Goal: Check status: Check status

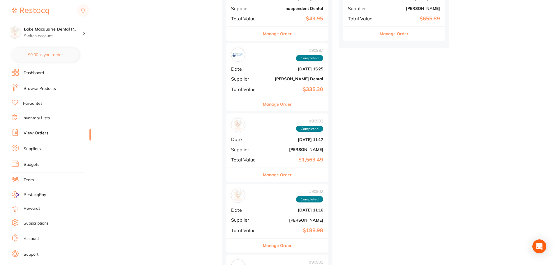
scroll to position [612, 0]
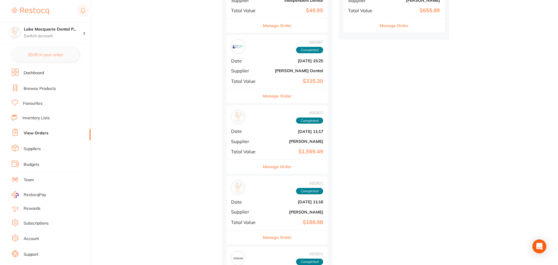
click at [284, 95] on button "Manage Order" at bounding box center [277, 96] width 29 height 14
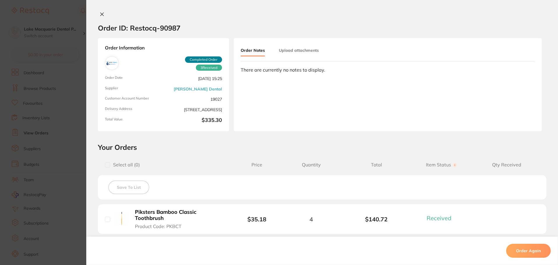
click at [101, 10] on div "Order ID: Restocq- 90987 Order Information 3 Received Completed Order Order Dat…" at bounding box center [321, 132] width 471 height 265
click at [100, 15] on icon at bounding box center [101, 14] width 3 height 3
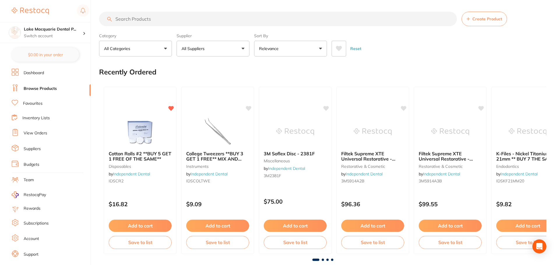
click at [30, 132] on link "View Orders" at bounding box center [36, 133] width 24 height 6
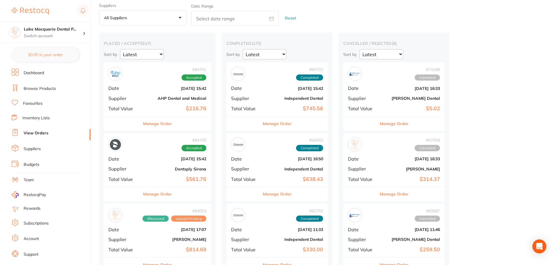
scroll to position [29, 0]
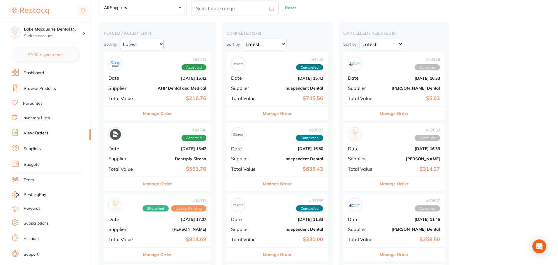
click at [157, 113] on button "Manage Order" at bounding box center [157, 114] width 29 height 14
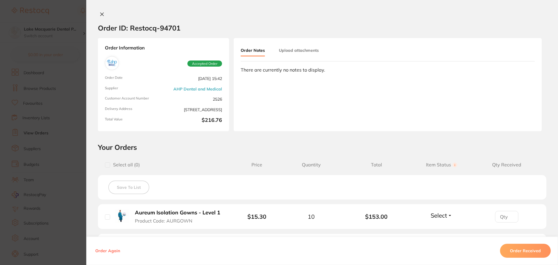
click at [102, 12] on icon at bounding box center [102, 14] width 5 height 5
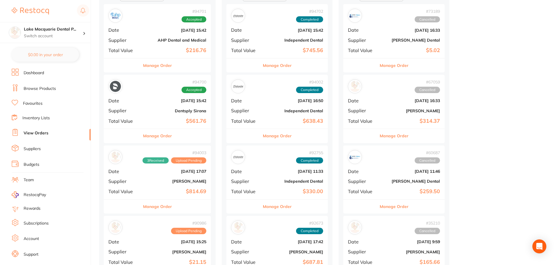
scroll to position [87, 0]
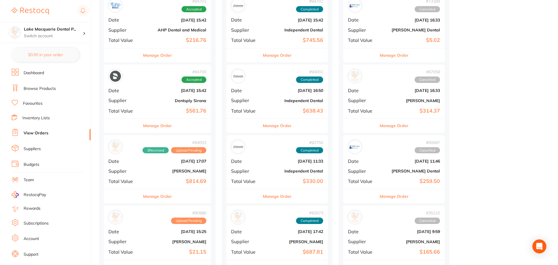
click at [156, 125] on button "Manage Order" at bounding box center [157, 126] width 29 height 14
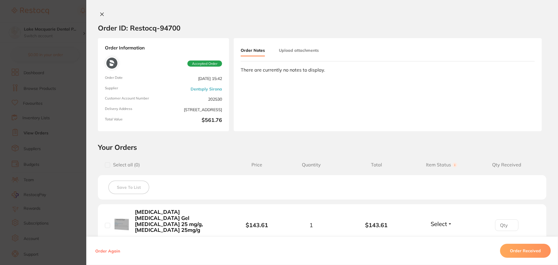
click at [101, 13] on icon at bounding box center [102, 14] width 5 height 5
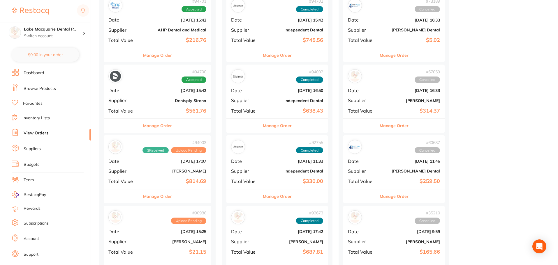
click at [158, 198] on button "Manage Order" at bounding box center [157, 197] width 29 height 14
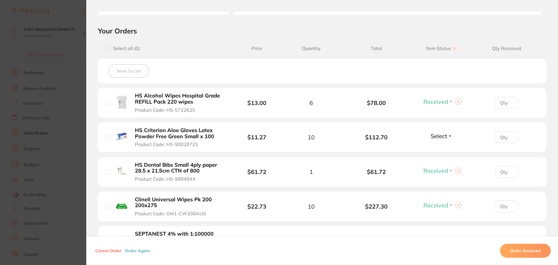
scroll to position [175, 0]
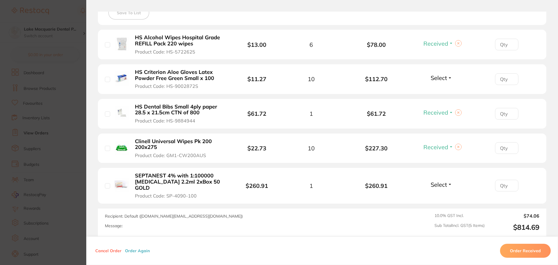
click at [511, 250] on button "Order Received" at bounding box center [525, 251] width 51 height 14
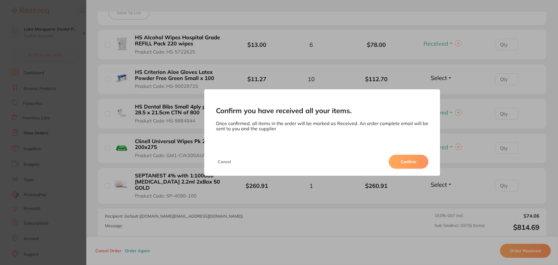
click at [420, 165] on button "Confirm" at bounding box center [408, 162] width 40 height 14
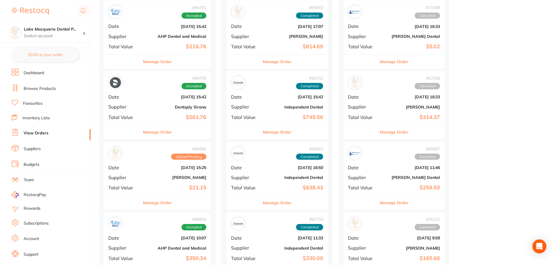
scroll to position [87, 0]
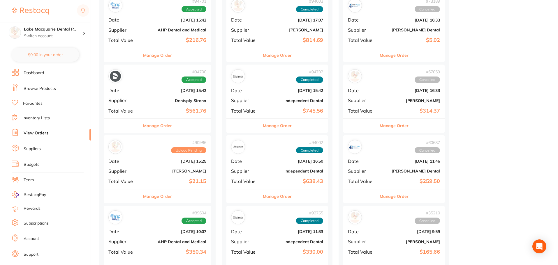
click at [168, 56] on button "Manage Order" at bounding box center [157, 55] width 29 height 14
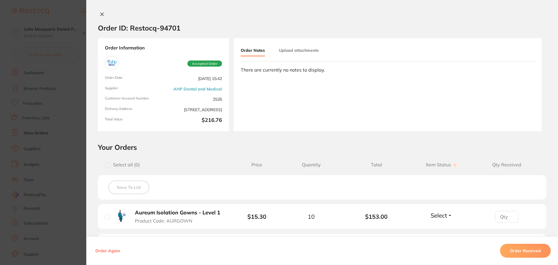
click at [101, 14] on icon at bounding box center [101, 14] width 3 height 3
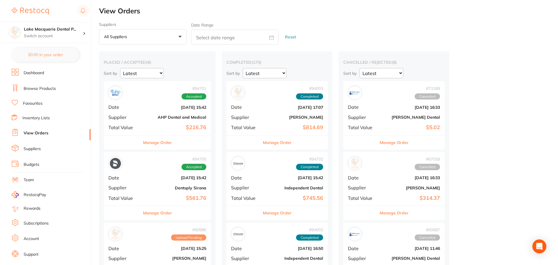
click at [282, 212] on button "Manage Order" at bounding box center [277, 213] width 29 height 14
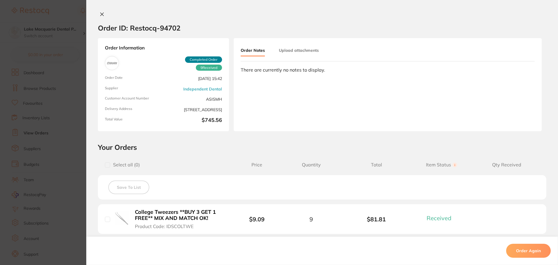
click at [100, 16] on icon at bounding box center [102, 14] width 5 height 5
